Goal: Task Accomplishment & Management: Complete application form

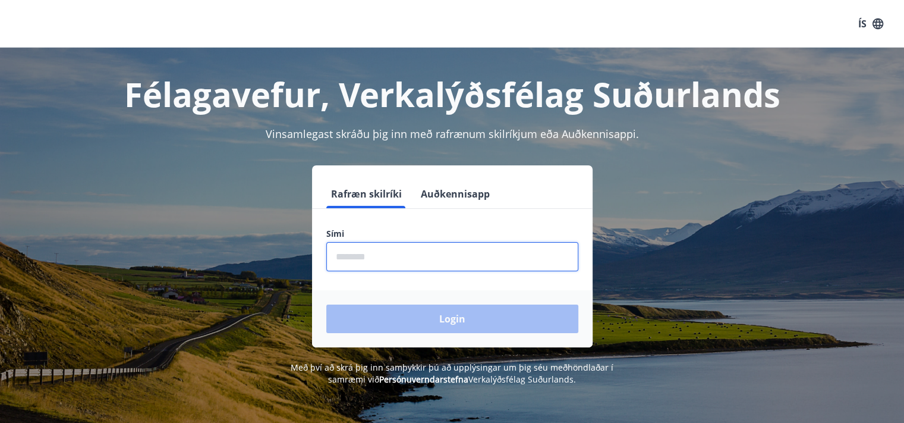
click at [394, 260] on input "phone" at bounding box center [452, 256] width 252 height 29
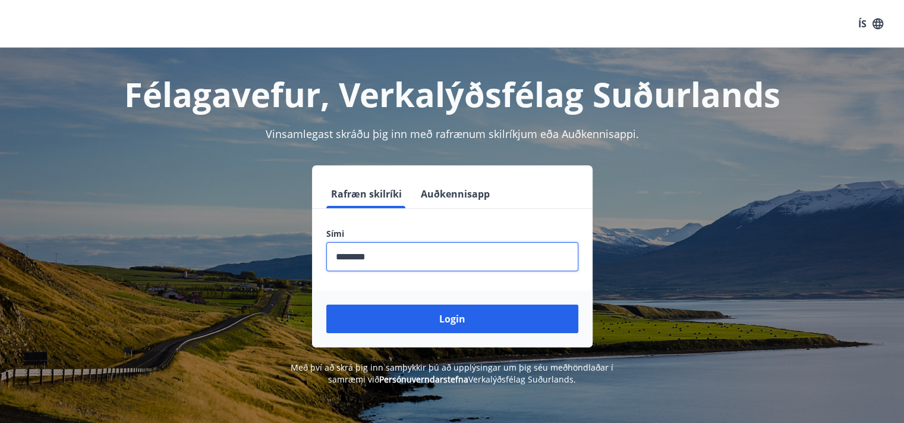
type input "********"
click at [326, 304] on button "Login" at bounding box center [452, 318] width 252 height 29
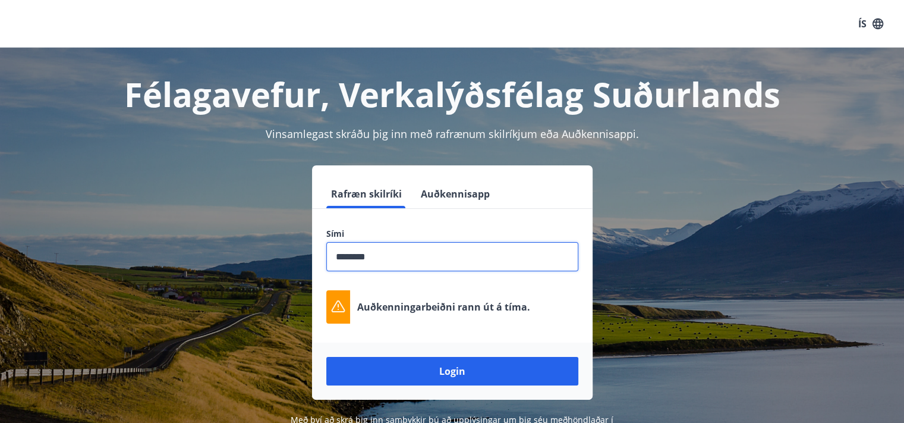
click at [326, 357] on button "Login" at bounding box center [452, 371] width 252 height 29
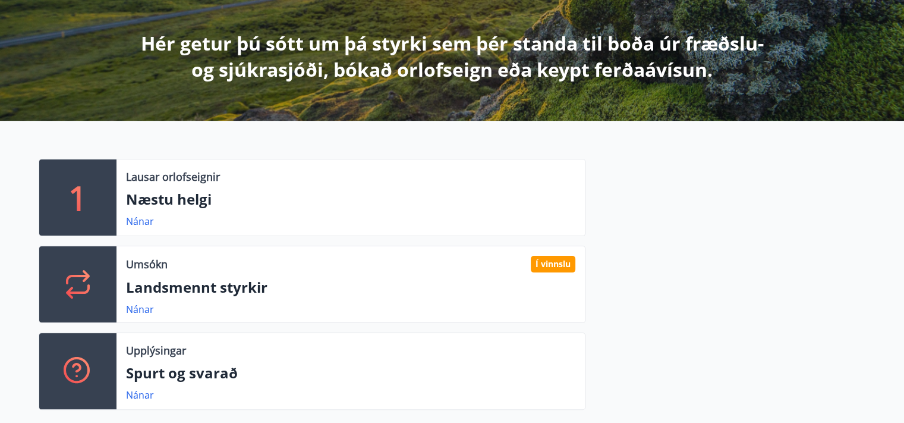
scroll to position [204, 0]
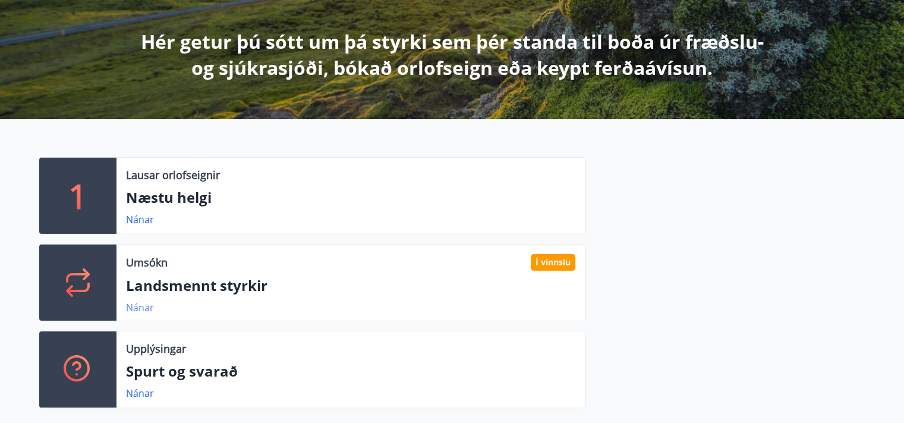
click at [143, 306] on link "Nánar" at bounding box center [140, 307] width 28 height 13
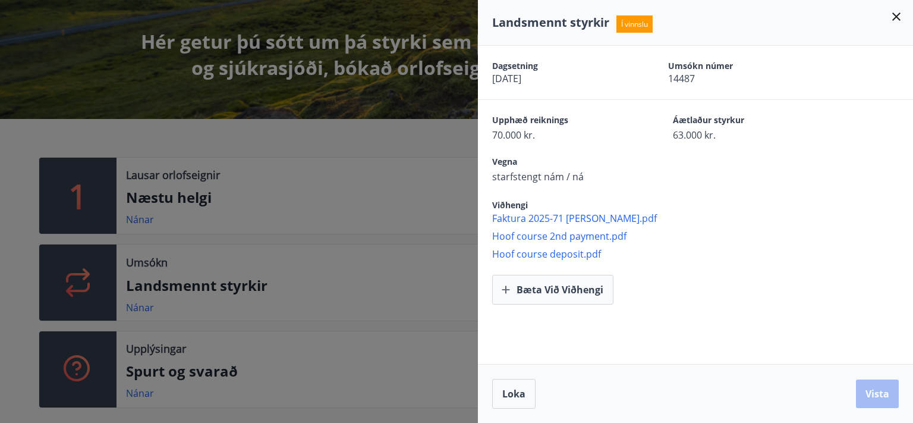
click at [892, 18] on icon at bounding box center [896, 17] width 14 height 14
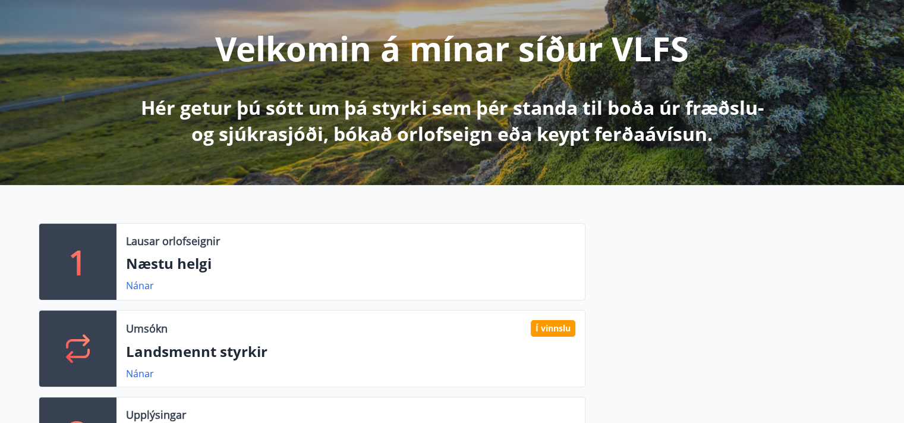
scroll to position [0, 0]
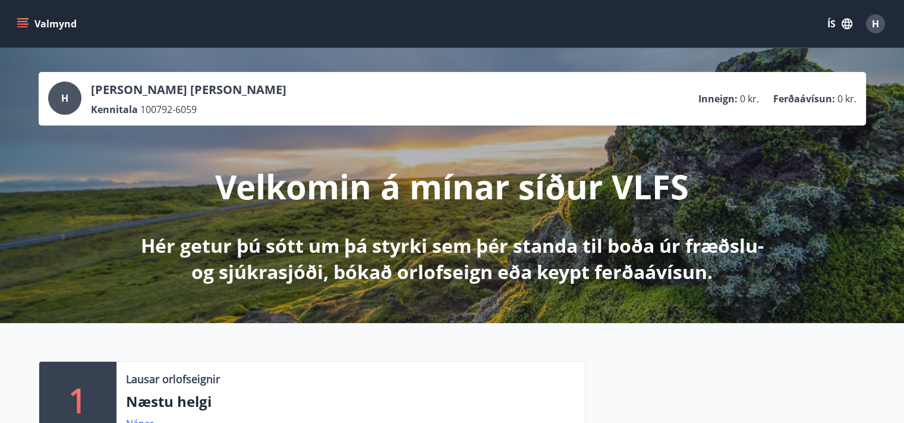
click at [30, 24] on button "Valmynd" at bounding box center [47, 23] width 67 height 21
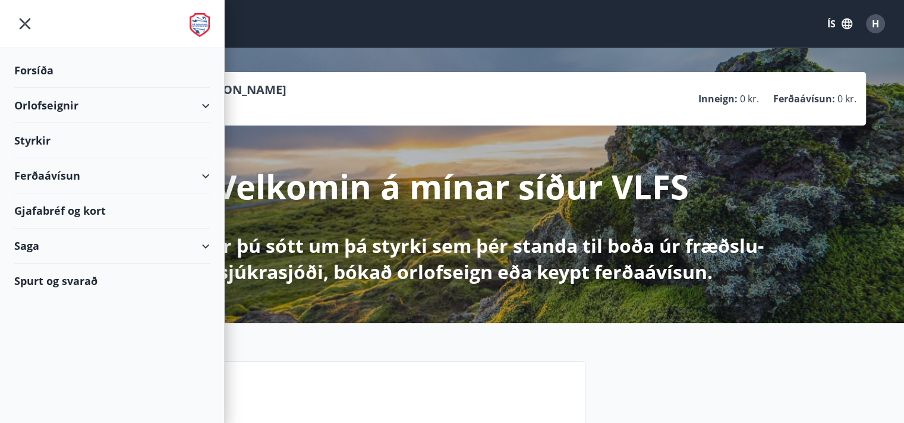
click at [42, 138] on div "Styrkir" at bounding box center [112, 140] width 196 height 35
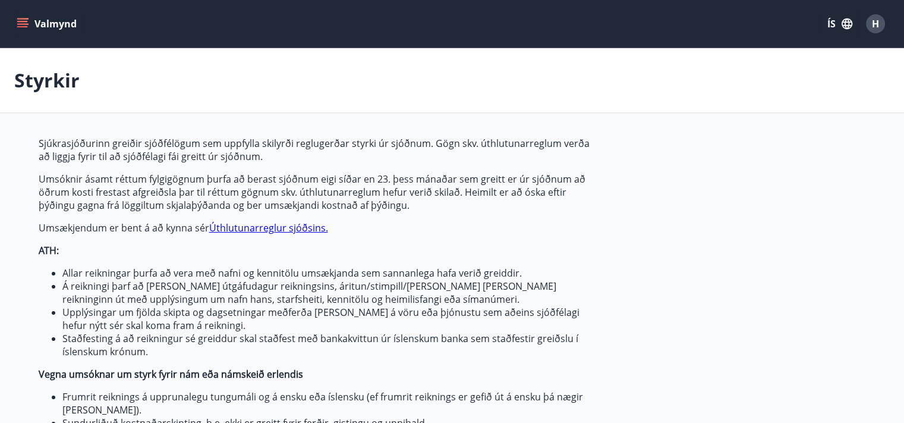
type input "***"
